Goal: Task Accomplishment & Management: Manage account settings

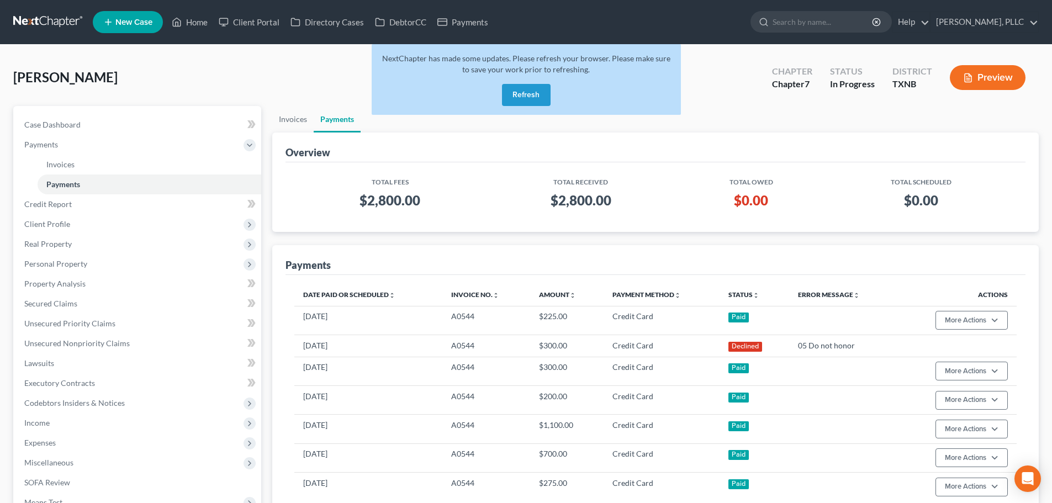
click at [515, 90] on button "Refresh" at bounding box center [526, 95] width 49 height 22
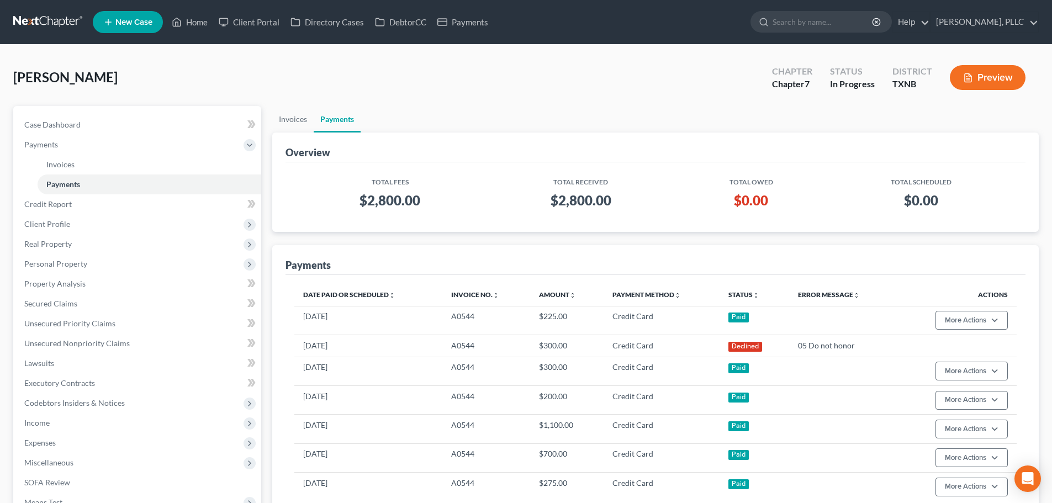
click at [647, 109] on ul "Invoices Payments" at bounding box center [655, 119] width 766 height 27
click at [200, 22] on link "Home" at bounding box center [189, 22] width 47 height 20
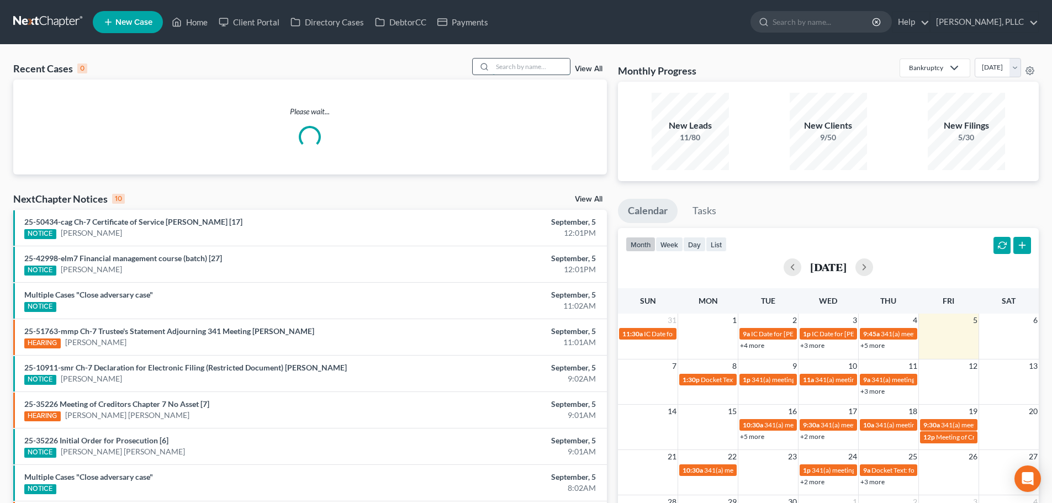
click at [514, 67] on input "search" at bounding box center [531, 67] width 77 height 16
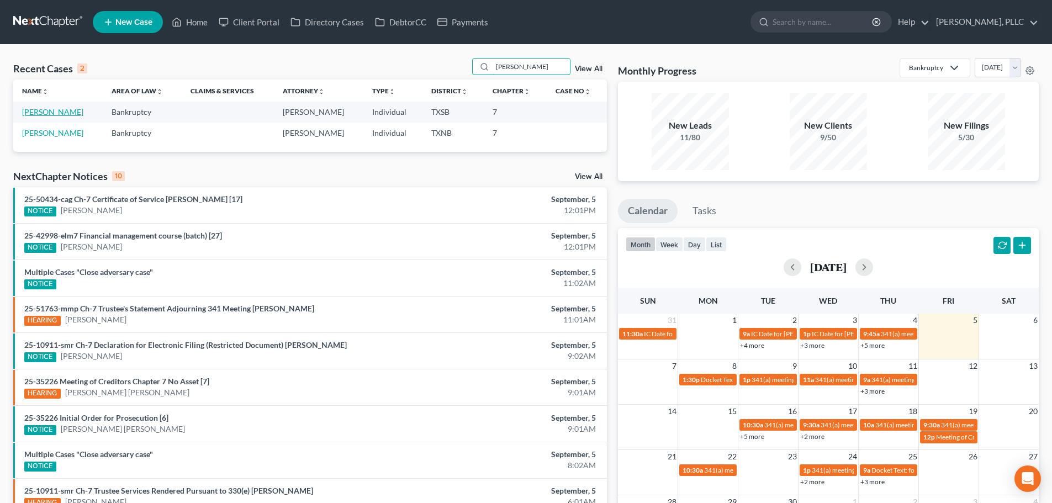
type input "[PERSON_NAME]"
click at [51, 111] on link "[PERSON_NAME]" at bounding box center [52, 111] width 61 height 9
select select "4"
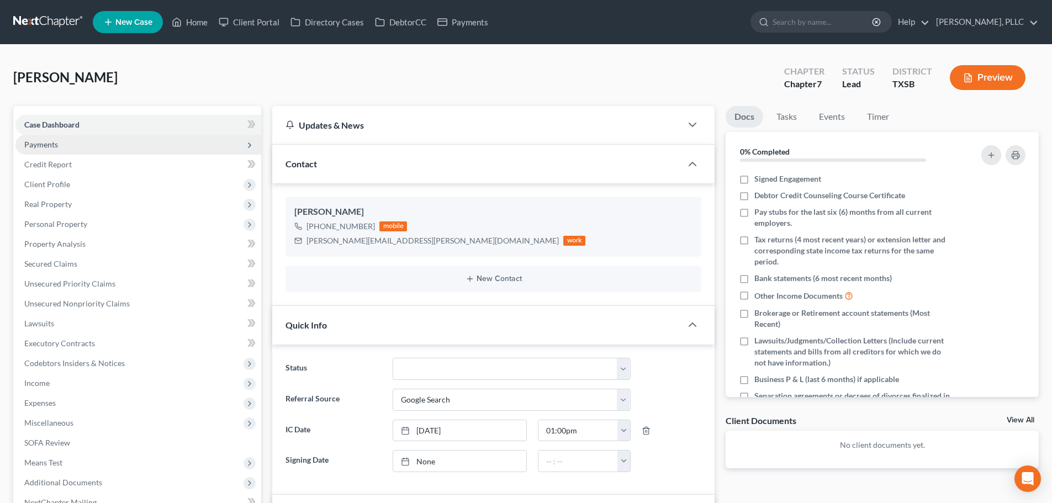
click at [45, 144] on span "Payments" at bounding box center [41, 144] width 34 height 9
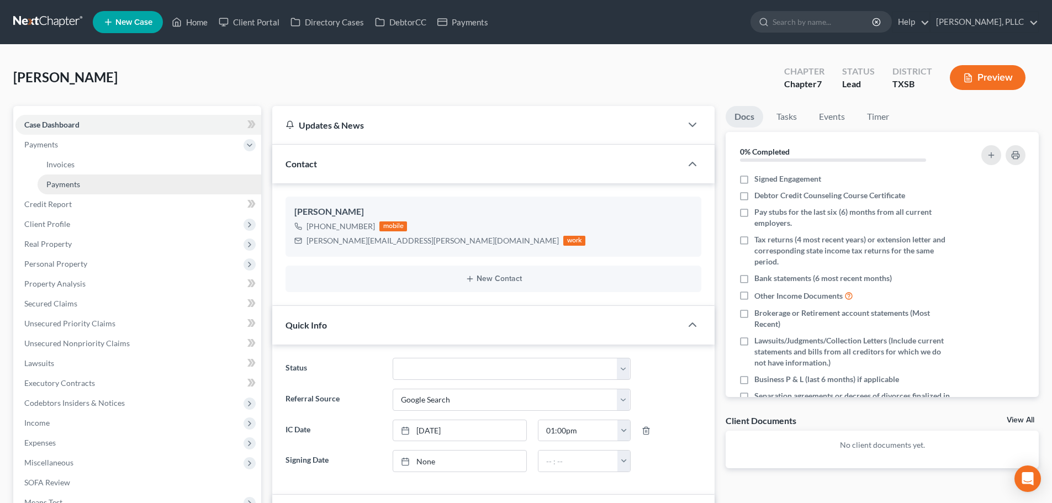
click at [67, 181] on span "Payments" at bounding box center [63, 183] width 34 height 9
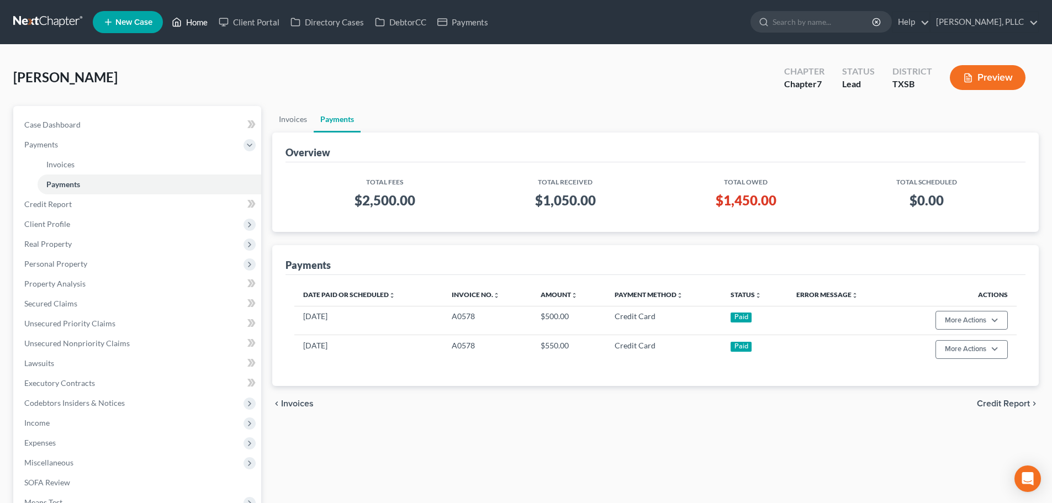
click at [200, 25] on link "Home" at bounding box center [189, 22] width 47 height 20
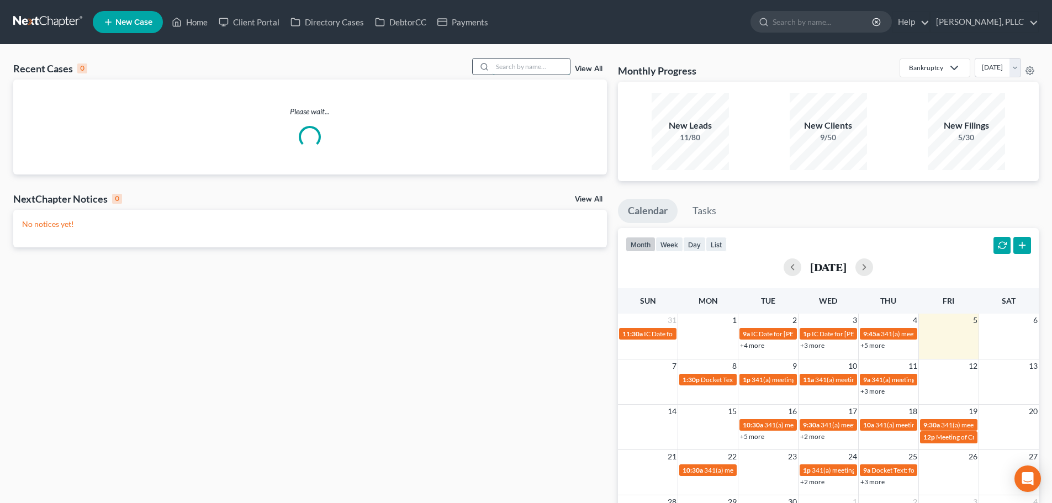
click at [532, 69] on input "search" at bounding box center [531, 67] width 77 height 16
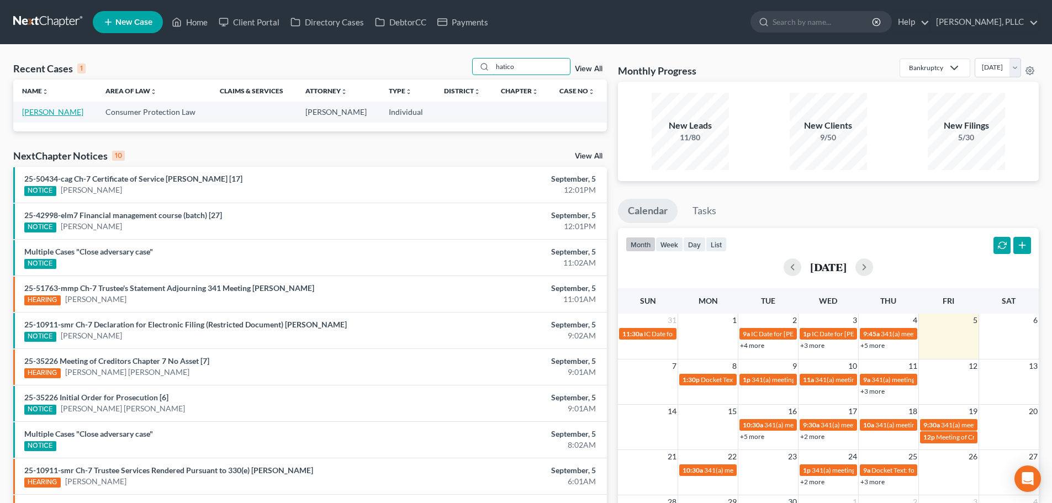
type input "hatico"
click at [67, 114] on link "[PERSON_NAME]" at bounding box center [52, 111] width 61 height 9
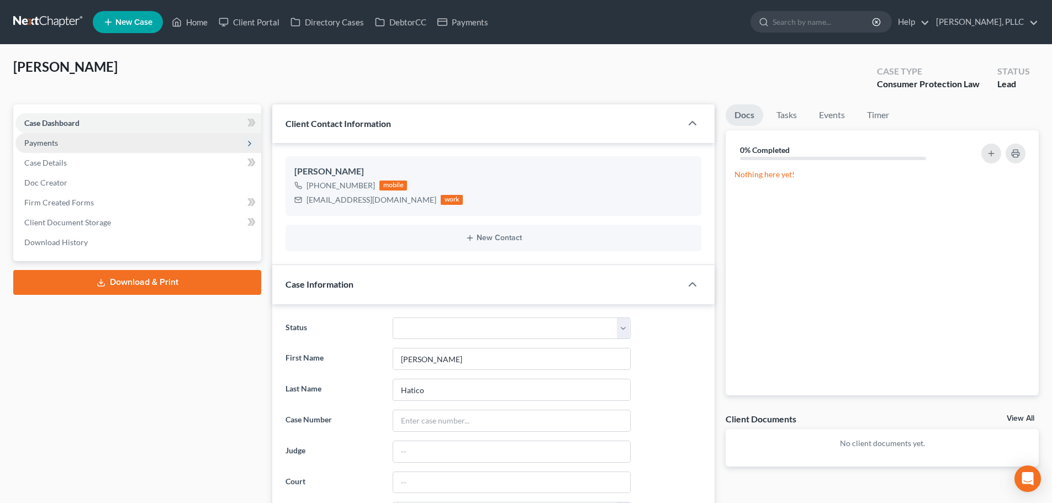
click at [60, 142] on span "Payments" at bounding box center [138, 143] width 246 height 20
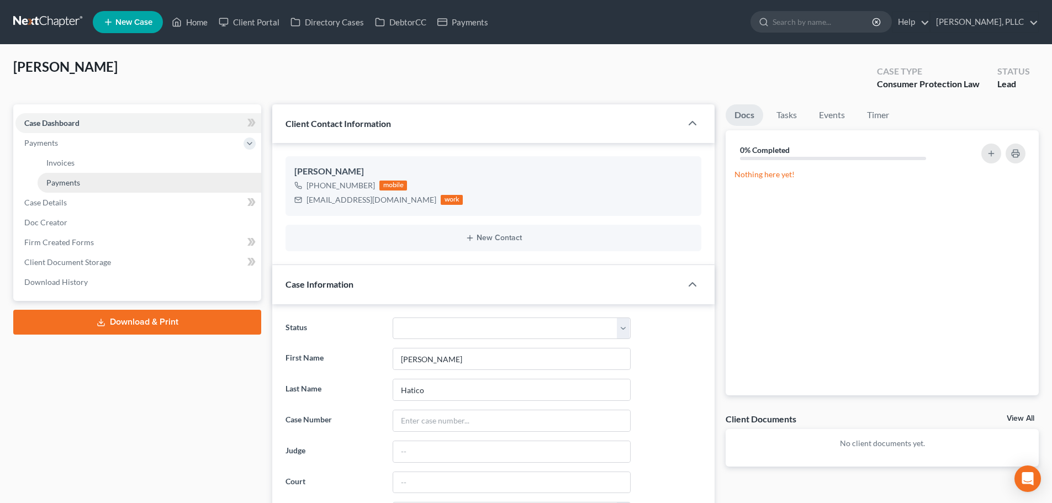
click at [62, 181] on span "Payments" at bounding box center [63, 182] width 34 height 9
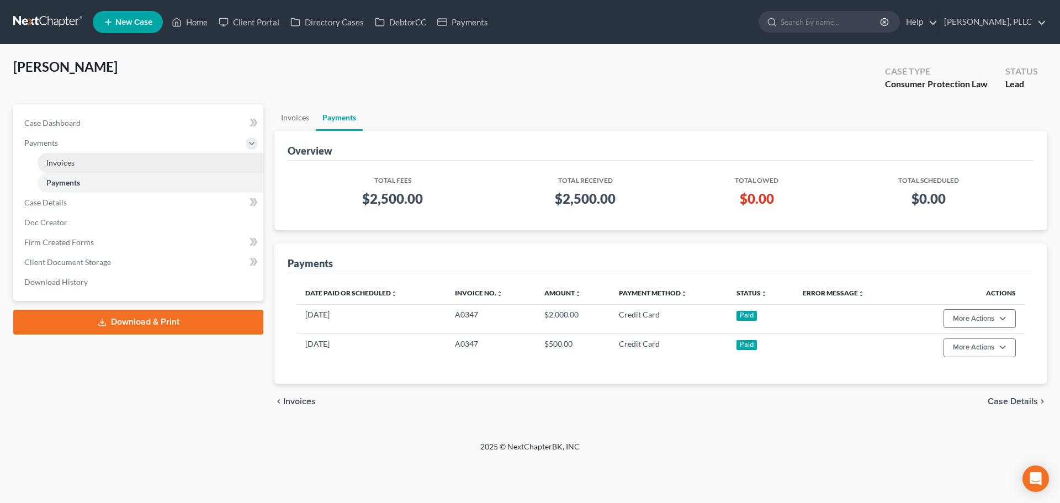
click at [56, 170] on link "Invoices" at bounding box center [151, 163] width 226 height 20
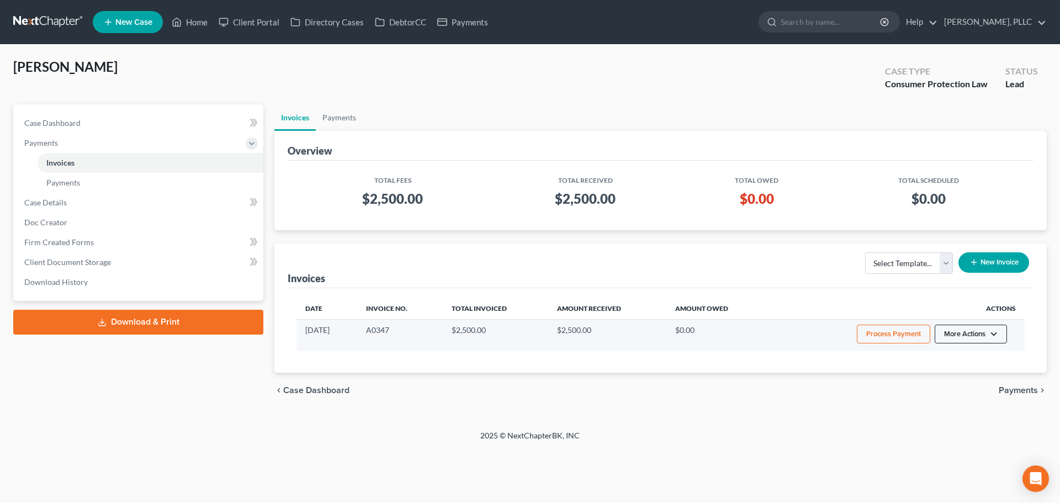
click at [992, 331] on button "More Actions" at bounding box center [971, 334] width 72 height 19
click at [961, 356] on link "View/Edit" at bounding box center [986, 357] width 129 height 19
select select "1"
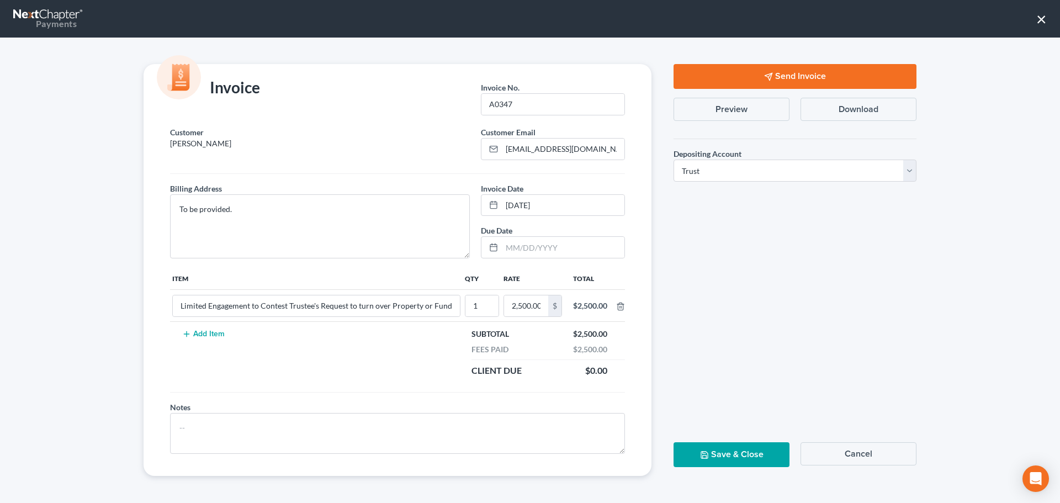
click at [1041, 20] on button "×" at bounding box center [1041, 19] width 10 height 18
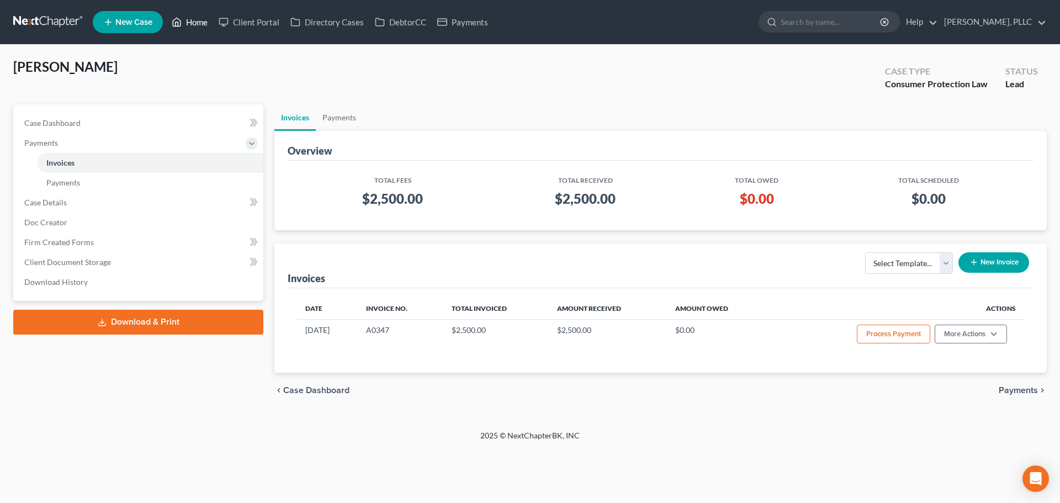
click at [200, 23] on link "Home" at bounding box center [189, 22] width 47 height 20
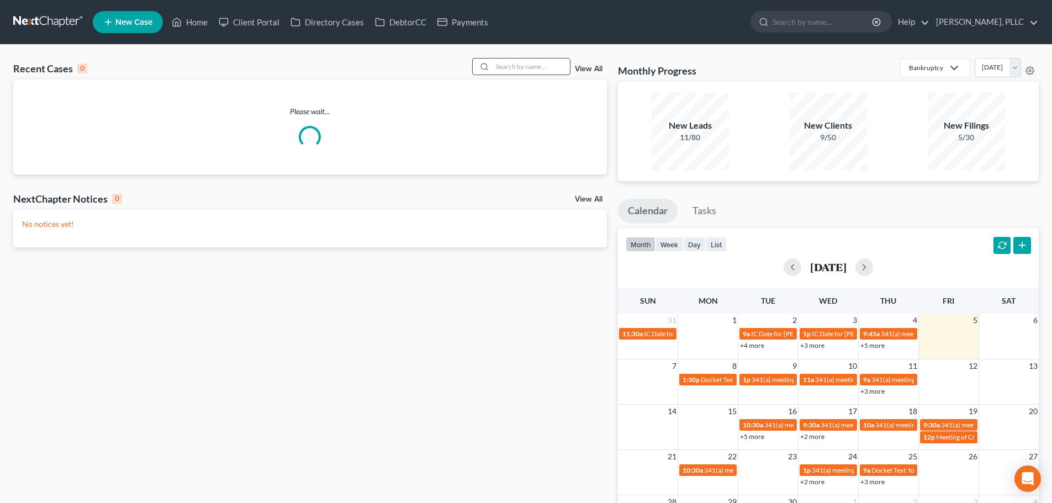
click at [531, 68] on input "search" at bounding box center [531, 67] width 77 height 16
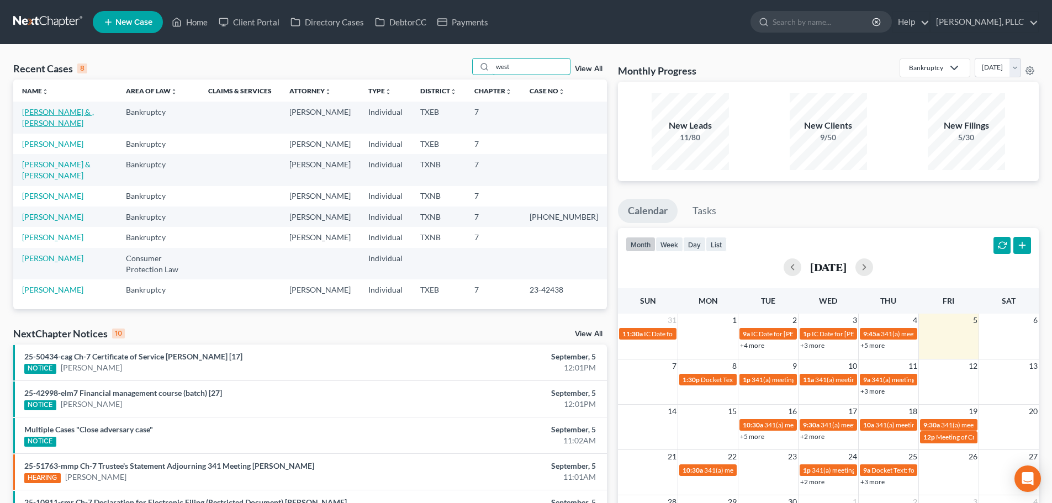
type input "west"
click at [54, 114] on link "[PERSON_NAME] & , [PERSON_NAME]" at bounding box center [58, 117] width 72 height 20
select select "4"
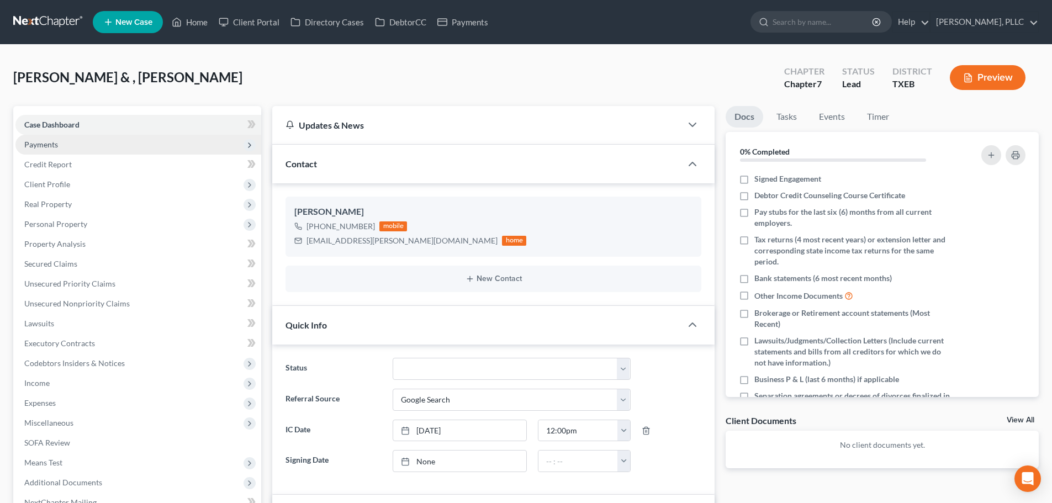
click at [59, 144] on span "Payments" at bounding box center [138, 145] width 246 height 20
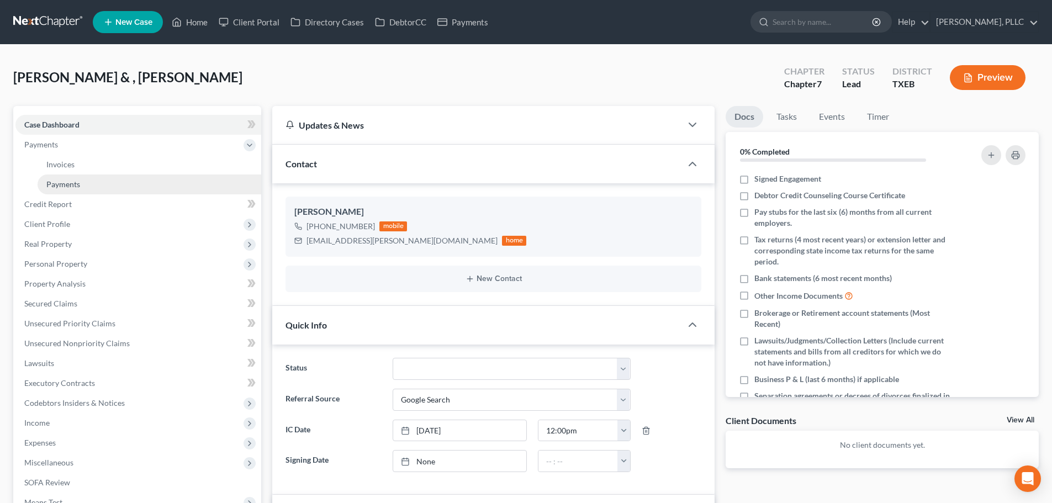
click at [68, 181] on span "Payments" at bounding box center [63, 183] width 34 height 9
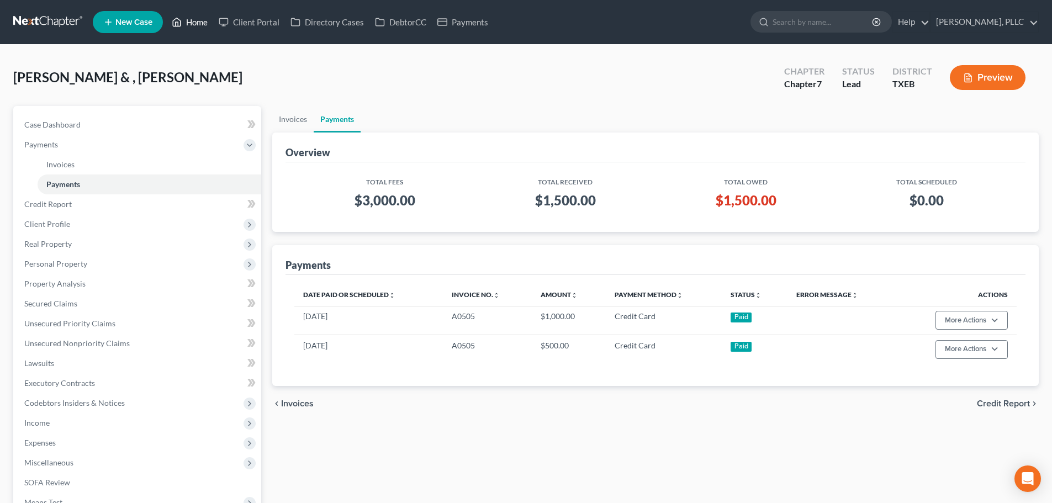
click at [197, 21] on link "Home" at bounding box center [189, 22] width 47 height 20
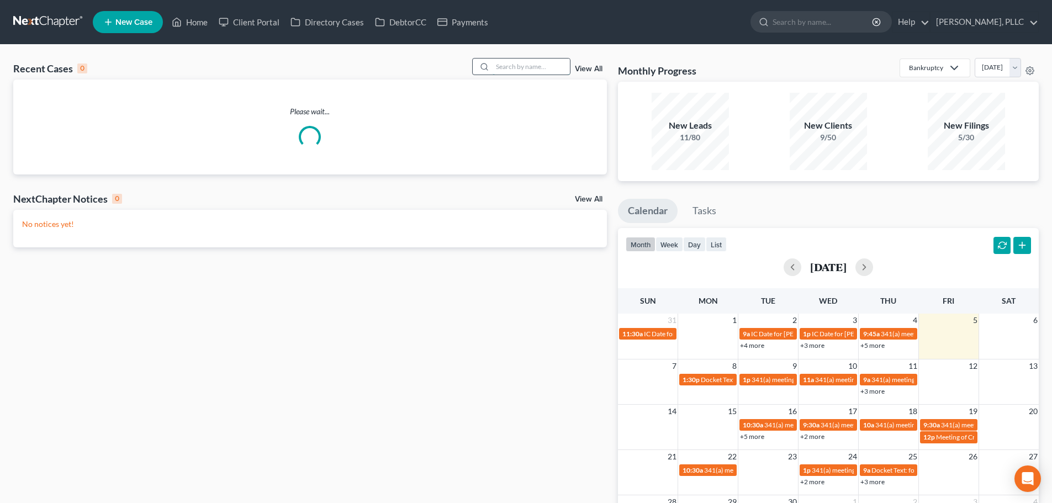
click at [502, 67] on input "search" at bounding box center [531, 67] width 77 height 16
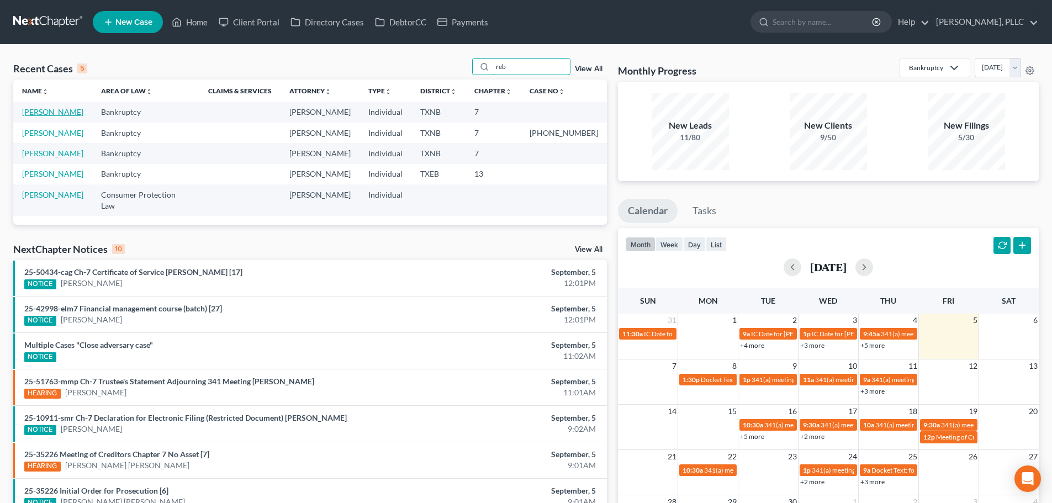
type input "reb"
click at [64, 113] on link "[PERSON_NAME]" at bounding box center [52, 111] width 61 height 9
select select "6"
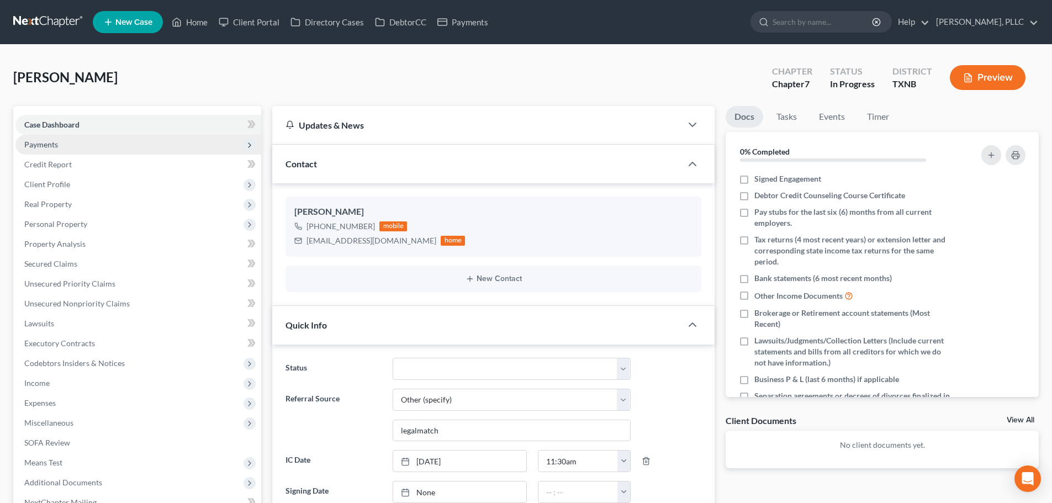
click at [57, 145] on span "Payments" at bounding box center [41, 144] width 34 height 9
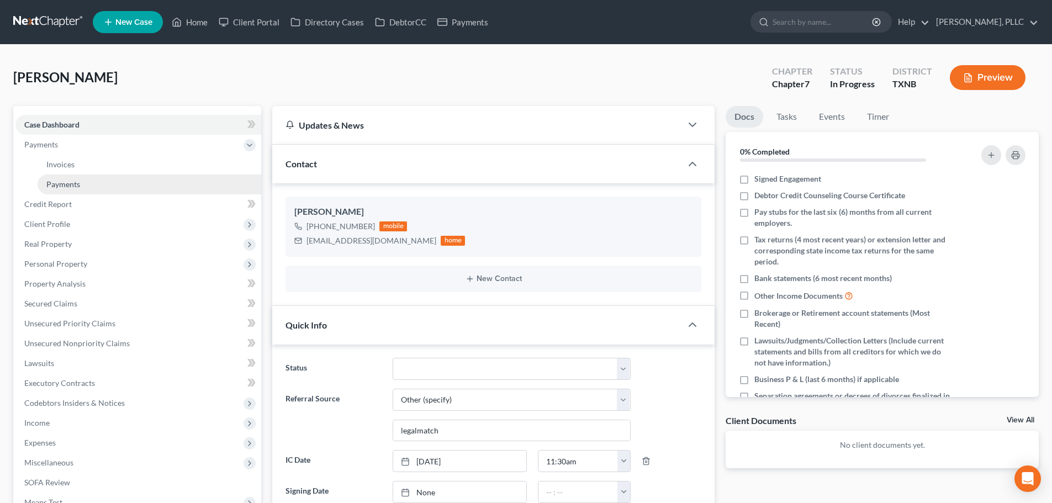
click at [62, 181] on span "Payments" at bounding box center [63, 183] width 34 height 9
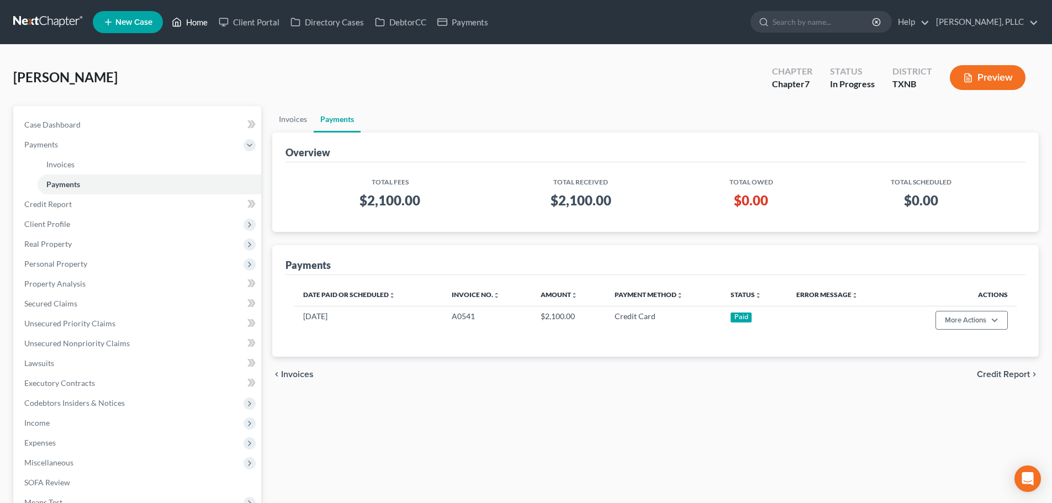
click at [193, 22] on link "Home" at bounding box center [189, 22] width 47 height 20
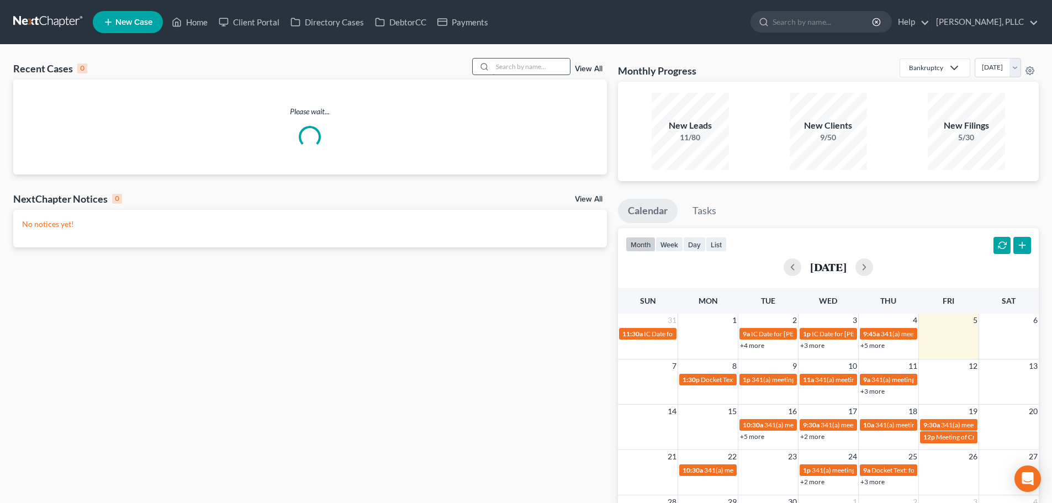
click at [520, 70] on input "search" at bounding box center [531, 67] width 77 height 16
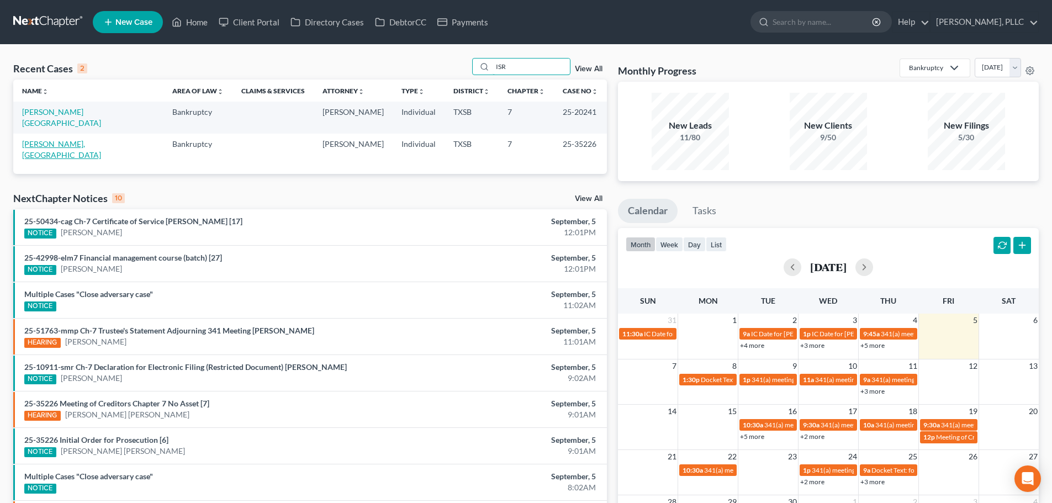
type input "ISR"
click at [49, 139] on link "[PERSON_NAME], [GEOGRAPHIC_DATA]" at bounding box center [61, 149] width 79 height 20
select select "6"
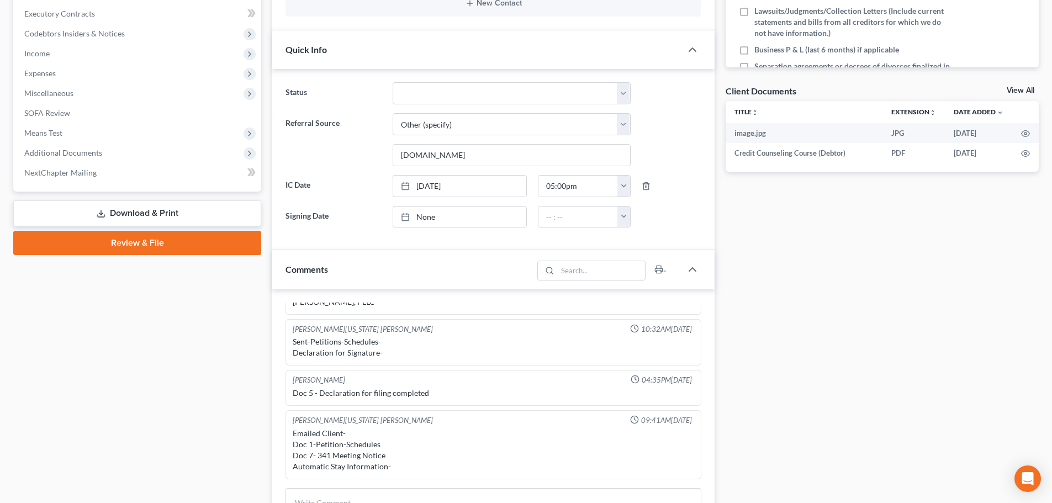
scroll to position [221, 0]
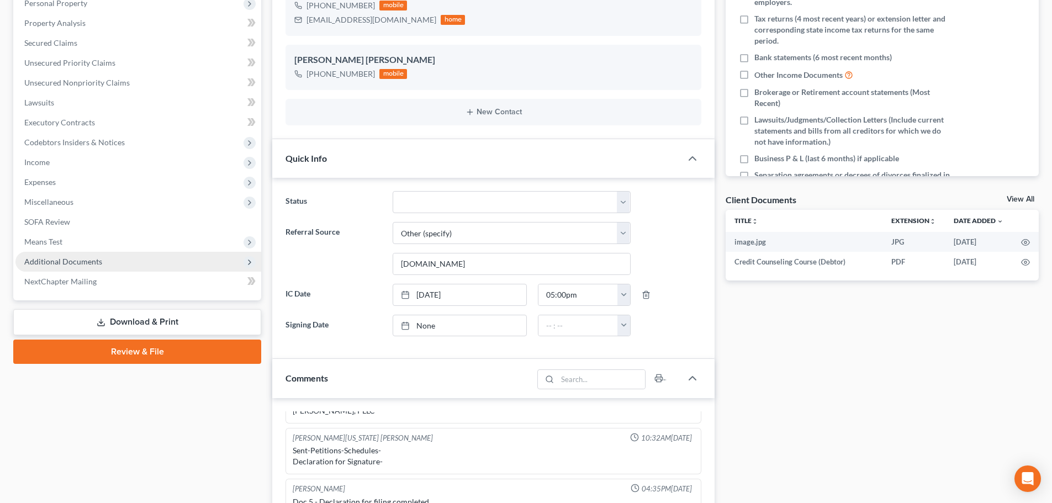
click at [81, 263] on span "Additional Documents" at bounding box center [63, 261] width 78 height 9
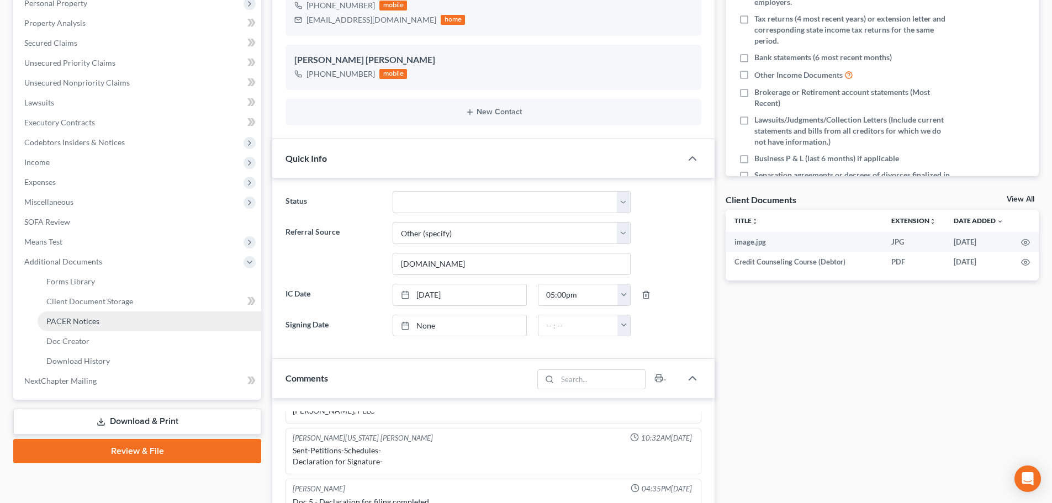
click at [80, 318] on span "PACER Notices" at bounding box center [72, 320] width 53 height 9
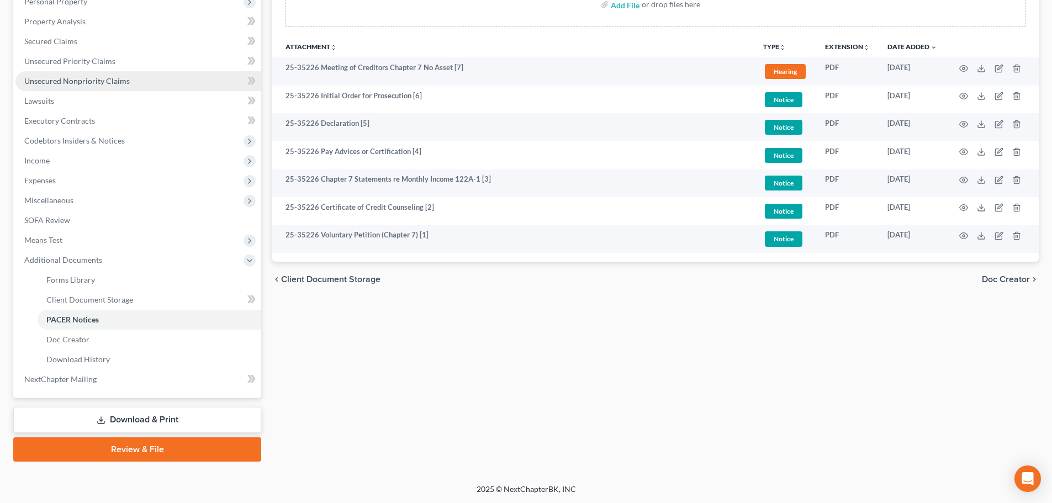
scroll to position [223, 0]
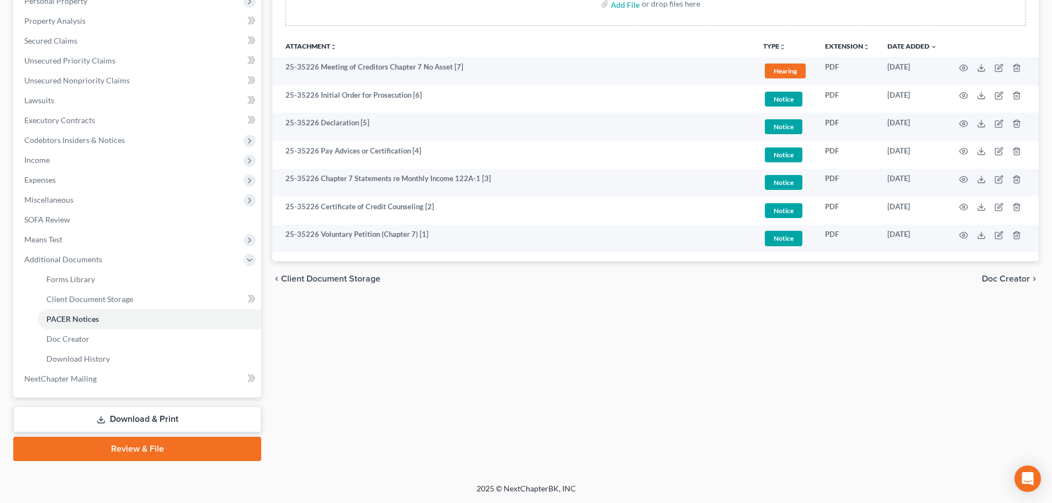
click at [409, 392] on div "Forms Library Client Document Storage PACER Notices Doc Creator Download Histor…" at bounding box center [655, 172] width 777 height 578
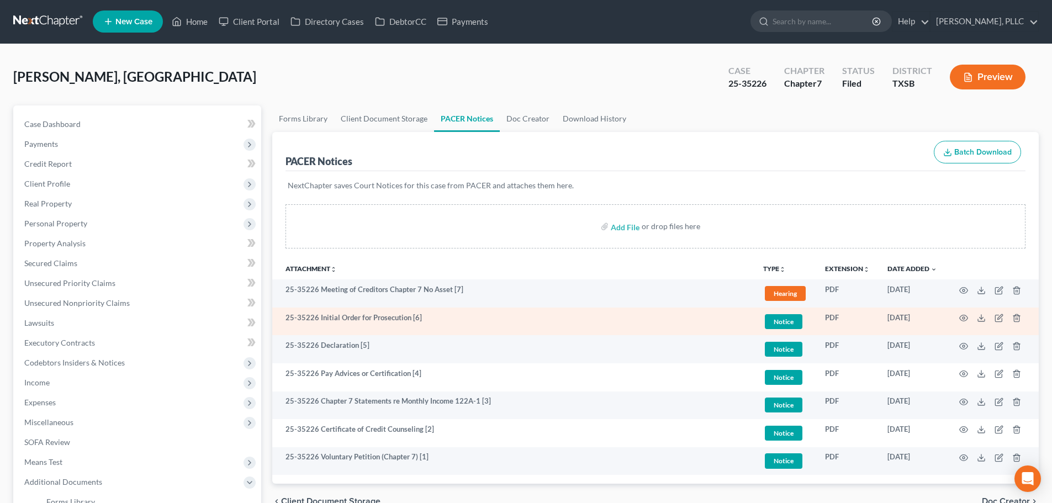
scroll to position [0, 0]
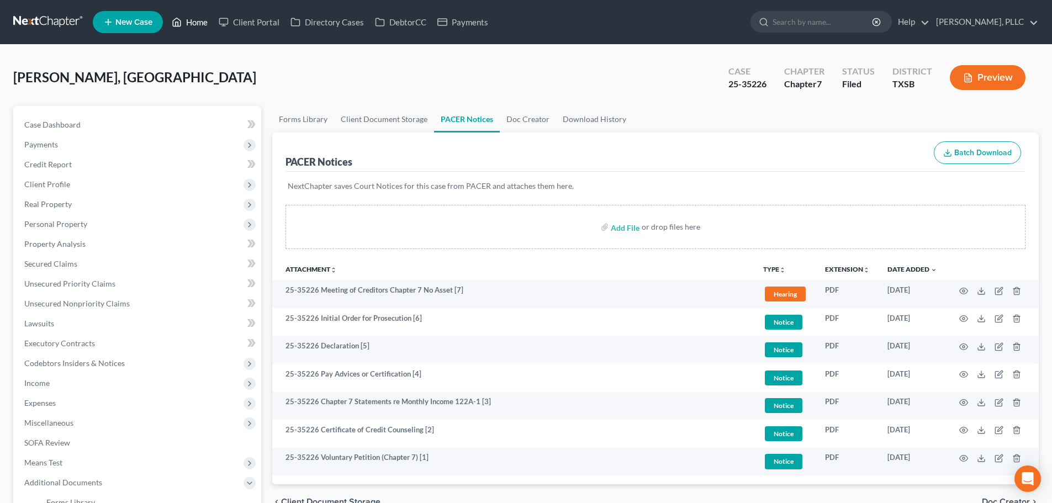
click at [197, 22] on link "Home" at bounding box center [189, 22] width 47 height 20
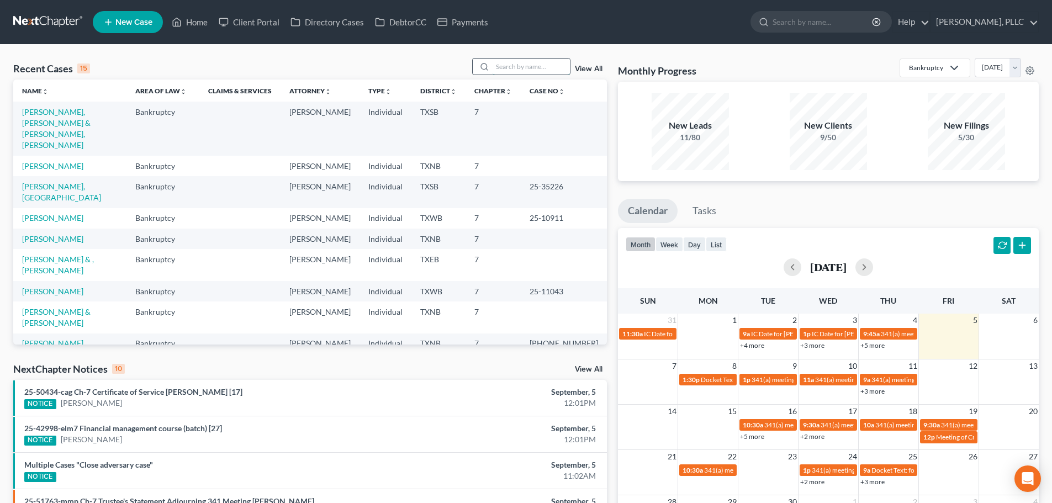
click at [511, 70] on input "search" at bounding box center [531, 67] width 77 height 16
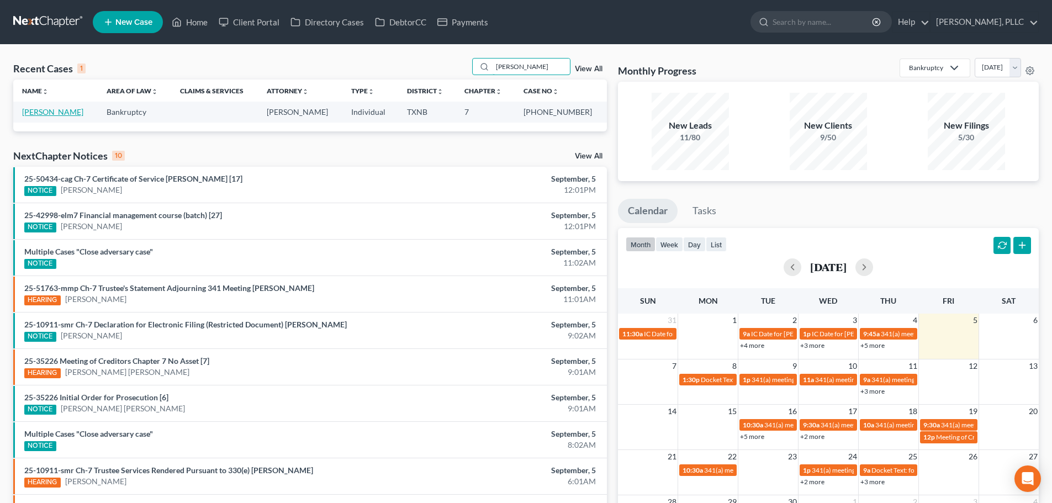
type input "[PERSON_NAME]"
click at [57, 110] on link "[PERSON_NAME]" at bounding box center [52, 111] width 61 height 9
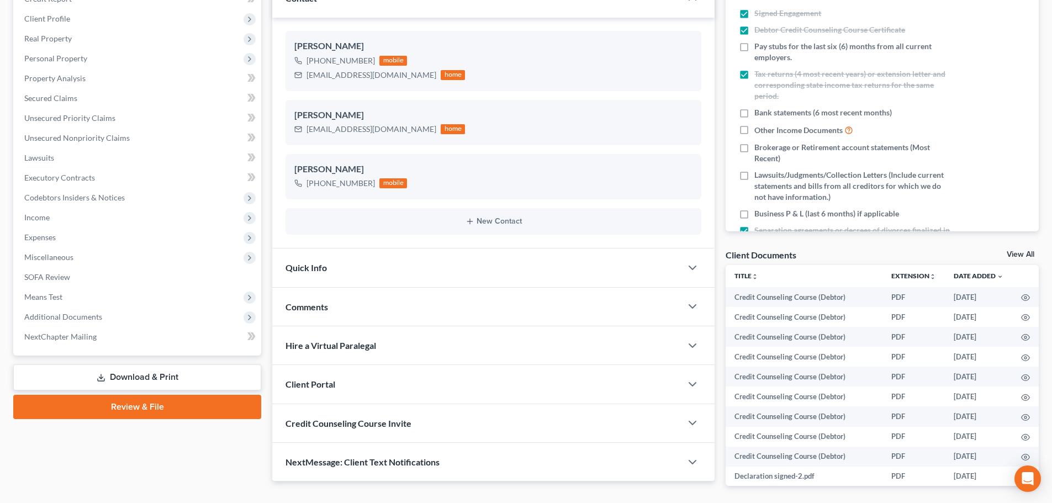
scroll to position [208, 0]
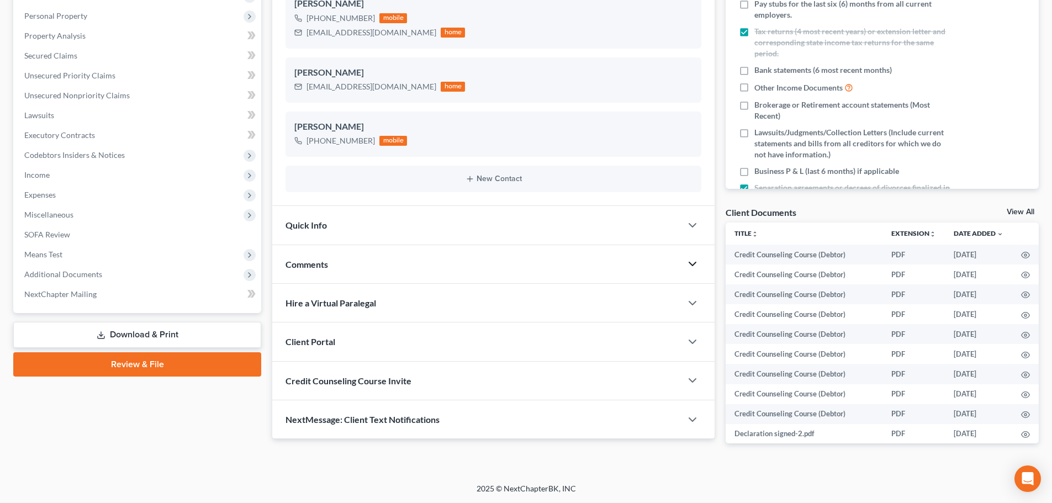
click at [690, 267] on icon "button" at bounding box center [692, 263] width 13 height 13
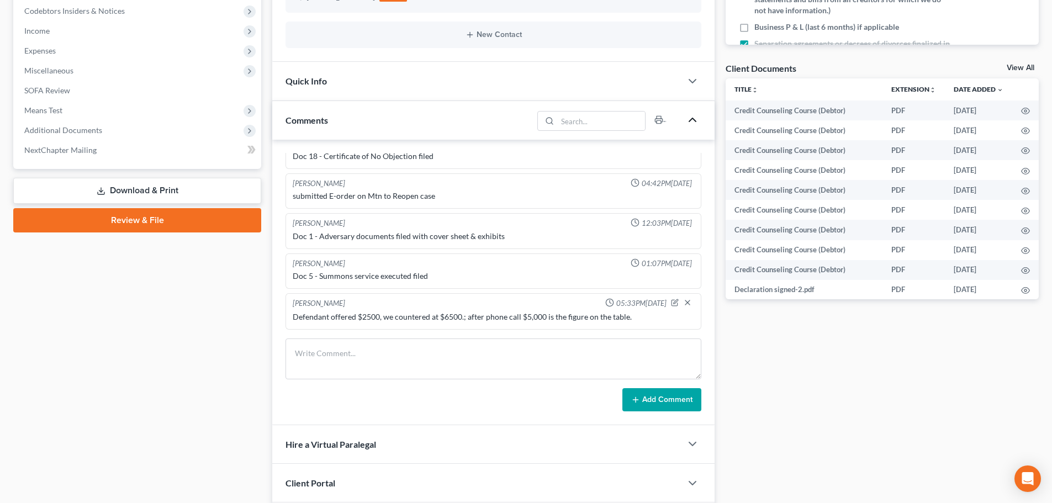
scroll to position [374, 0]
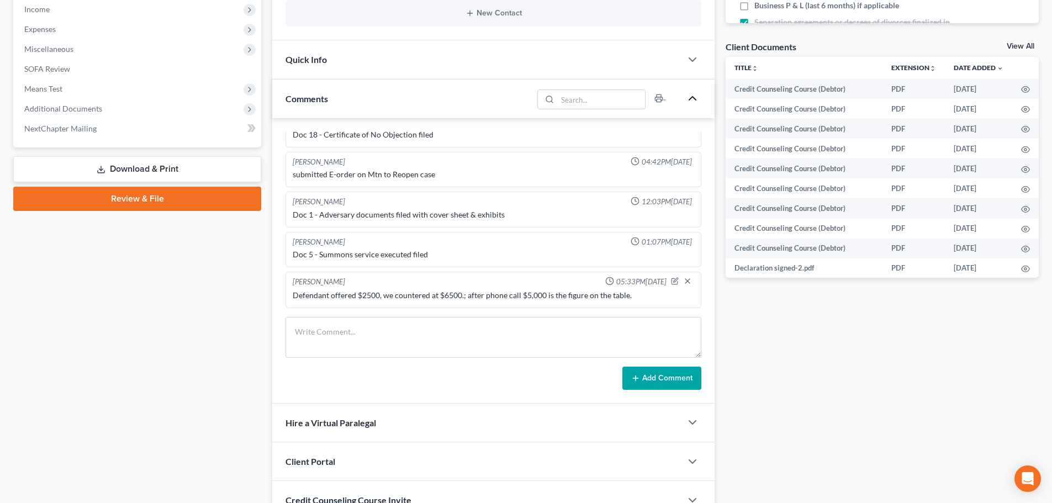
drag, startPoint x: 34, startPoint y: 374, endPoint x: 68, endPoint y: 352, distance: 40.3
click at [34, 374] on div "Case Dashboard Payments Invoices Payments Payments Credit Report Client Profile" at bounding box center [137, 145] width 259 height 827
click at [142, 322] on div "Case Dashboard Payments Invoices Payments Payments Credit Report Client Profile" at bounding box center [137, 145] width 259 height 827
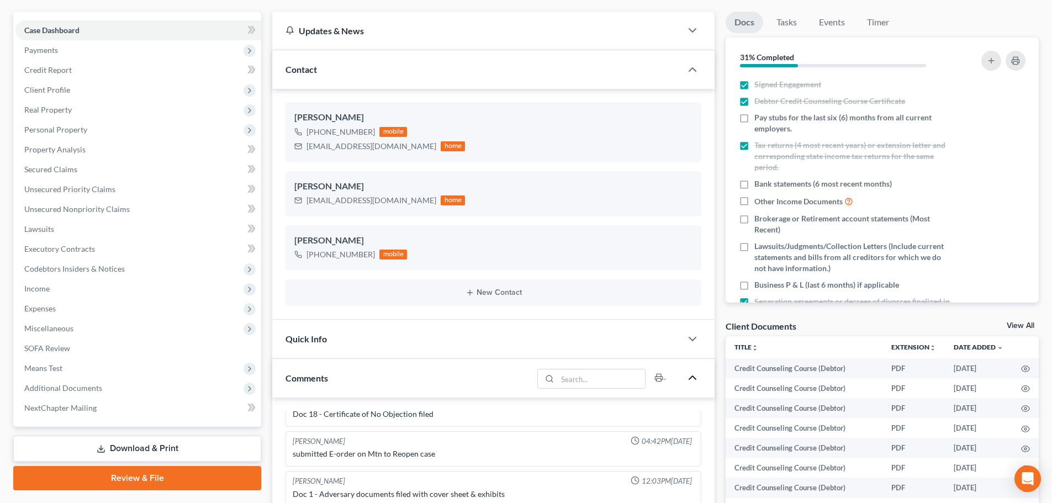
scroll to position [0, 0]
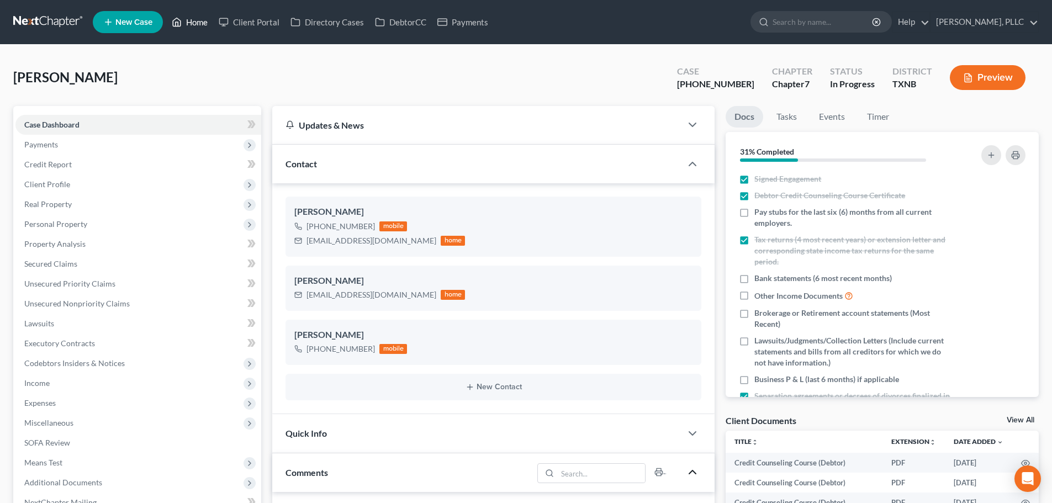
click at [197, 24] on link "Home" at bounding box center [189, 22] width 47 height 20
drag, startPoint x: 198, startPoint y: 23, endPoint x: 331, endPoint y: 62, distance: 138.9
click at [198, 22] on link "Home" at bounding box center [189, 22] width 47 height 20
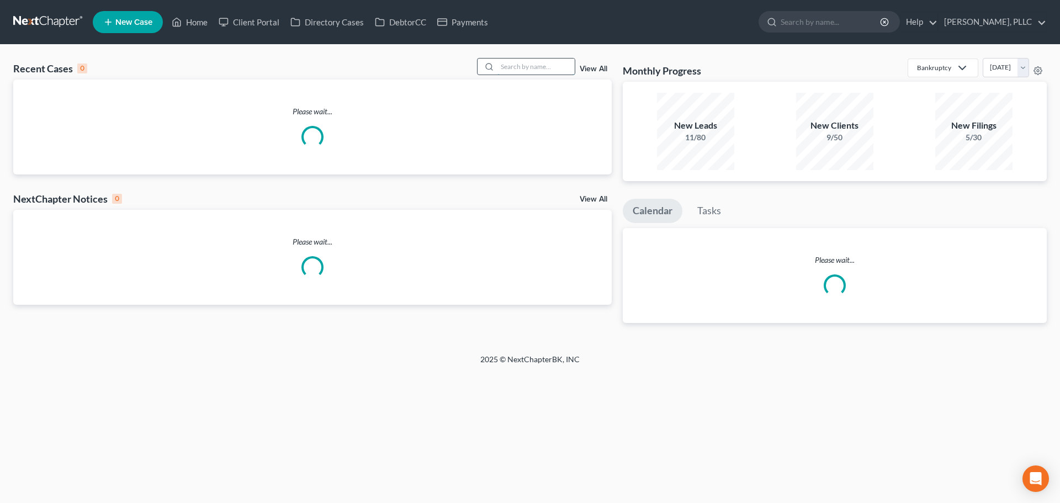
click at [521, 65] on input "search" at bounding box center [536, 67] width 77 height 16
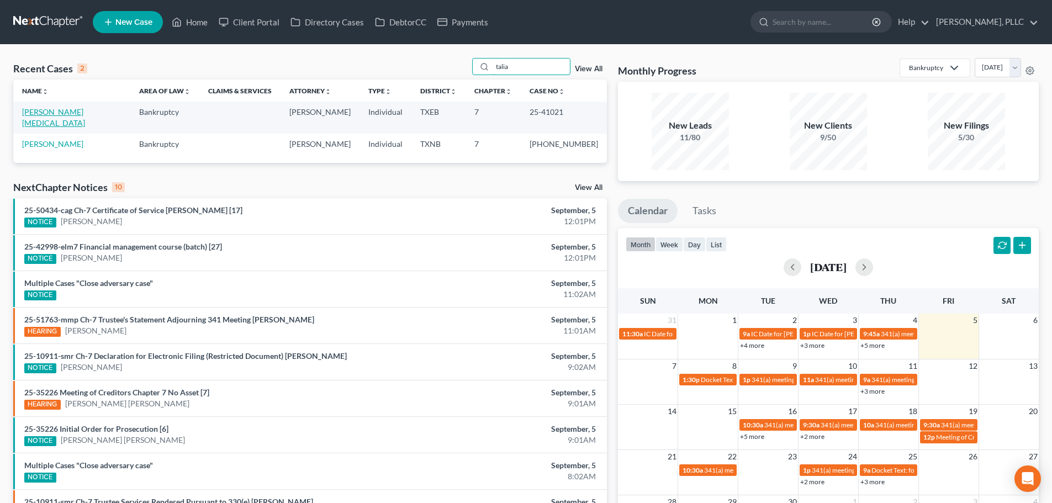
type input "talia"
click at [66, 113] on link "[PERSON_NAME][MEDICAL_DATA]" at bounding box center [53, 117] width 63 height 20
select select "6"
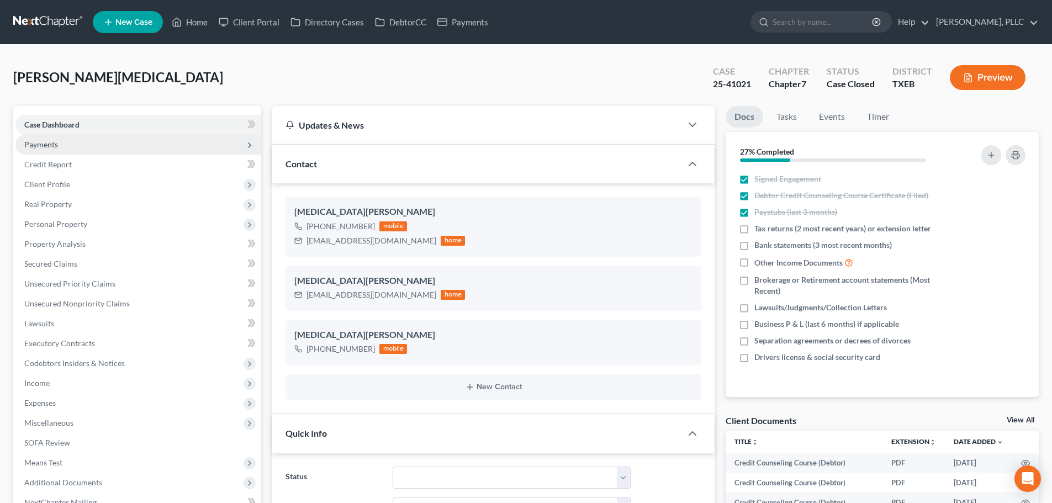
scroll to position [1535, 0]
click at [52, 145] on span "Payments" at bounding box center [41, 144] width 34 height 9
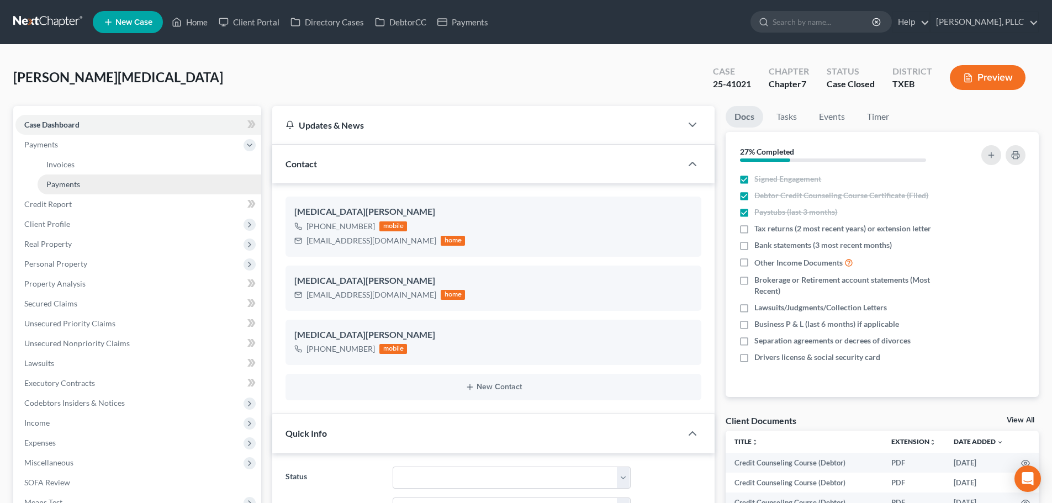
click at [63, 181] on span "Payments" at bounding box center [63, 183] width 34 height 9
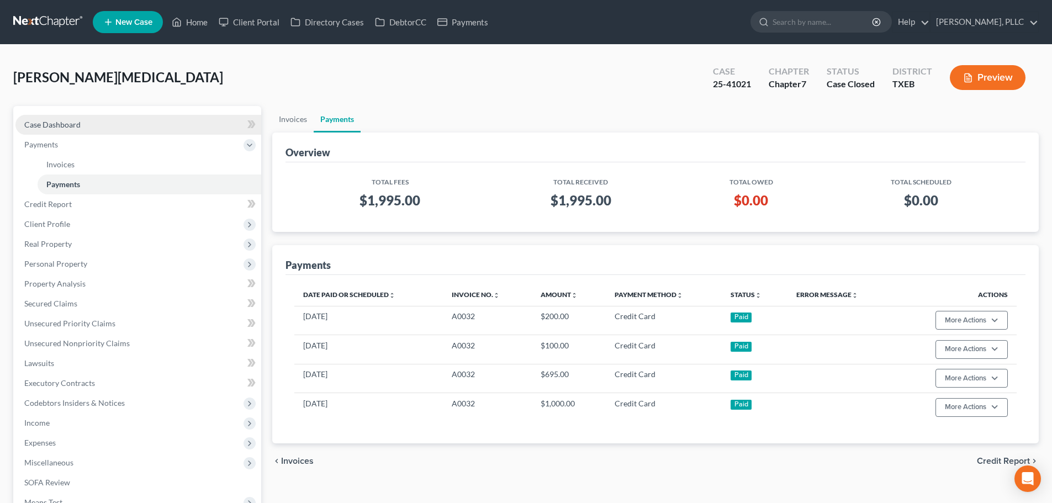
click at [91, 130] on link "Case Dashboard" at bounding box center [138, 125] width 246 height 20
select select "6"
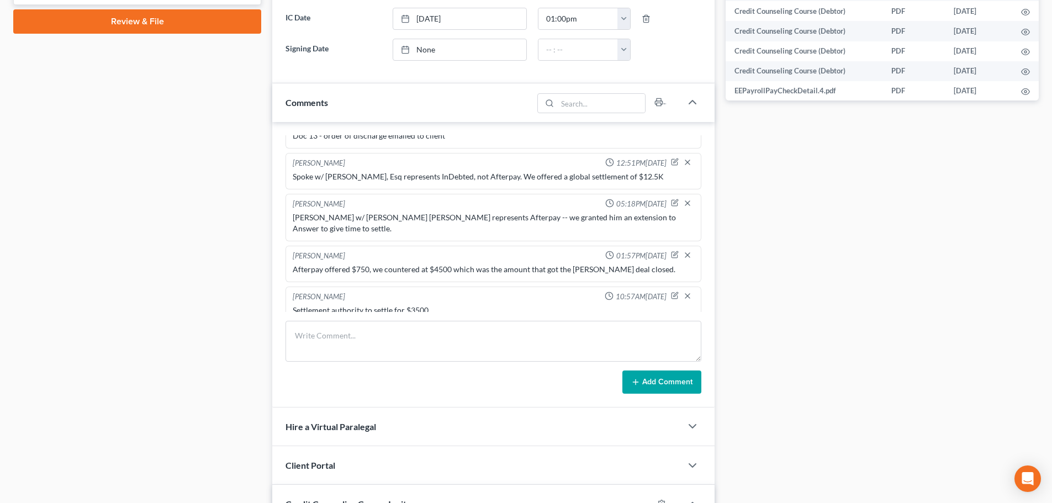
scroll to position [497, 0]
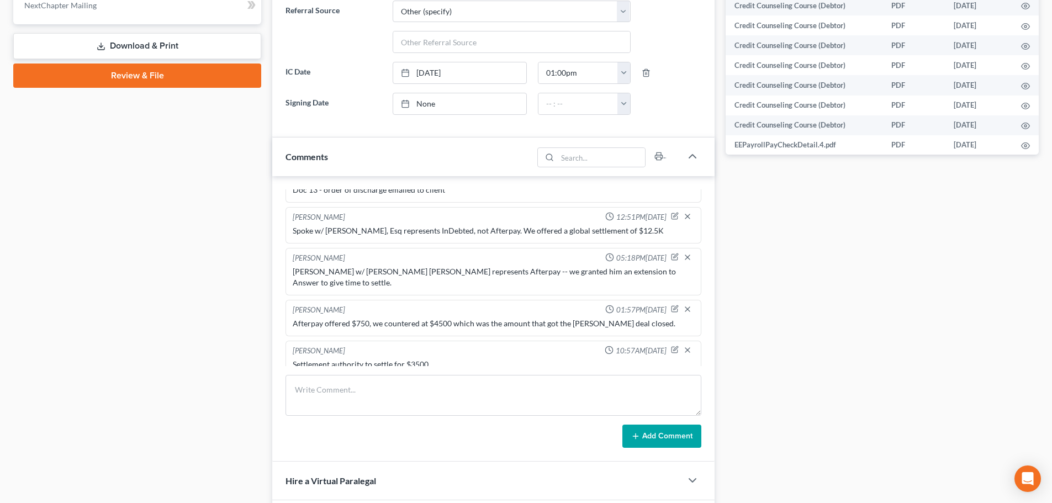
click at [224, 253] on div "Case Dashboard Payments Invoices Payments Payments Credit Report Client Profile" at bounding box center [137, 136] width 259 height 1055
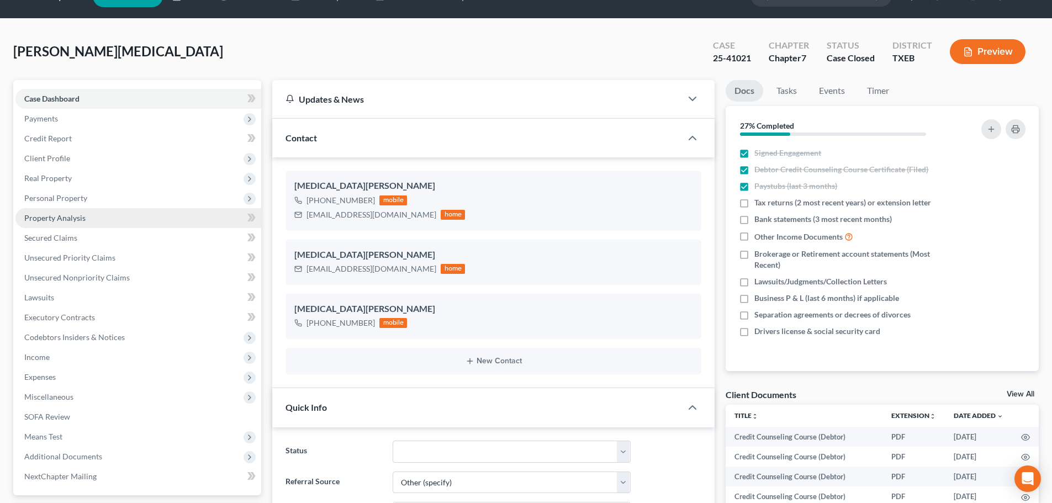
scroll to position [0, 0]
